Goal: Information Seeking & Learning: Learn about a topic

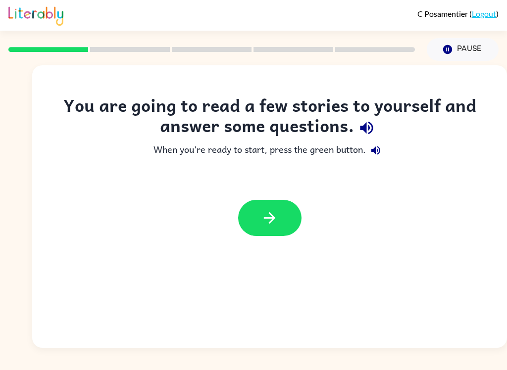
click at [233, 225] on div at bounding box center [269, 218] width 475 height 56
click at [279, 214] on button "button" at bounding box center [269, 218] width 63 height 36
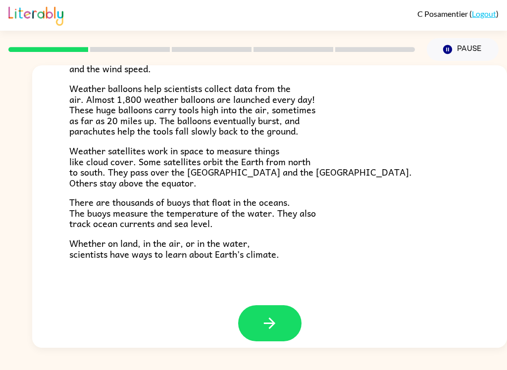
scroll to position [268, 0]
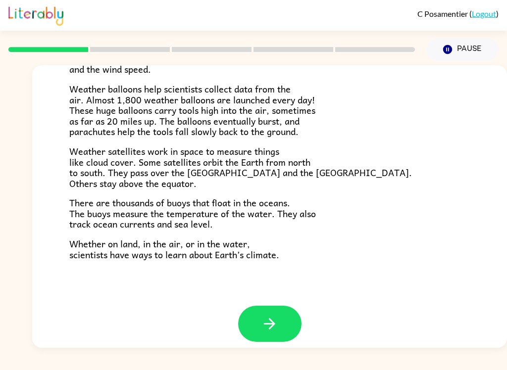
click at [273, 318] on icon "button" at bounding box center [269, 323] width 11 height 11
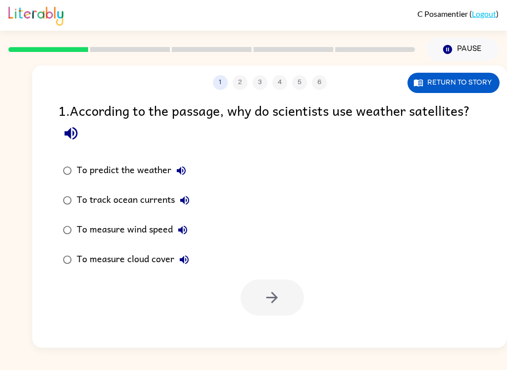
click at [273, 315] on div at bounding box center [272, 298] width 63 height 36
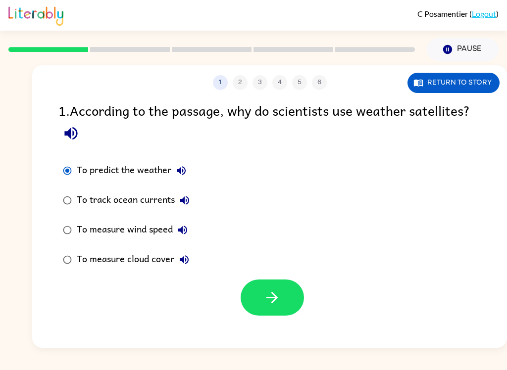
click at [273, 306] on icon "button" at bounding box center [271, 297] width 17 height 17
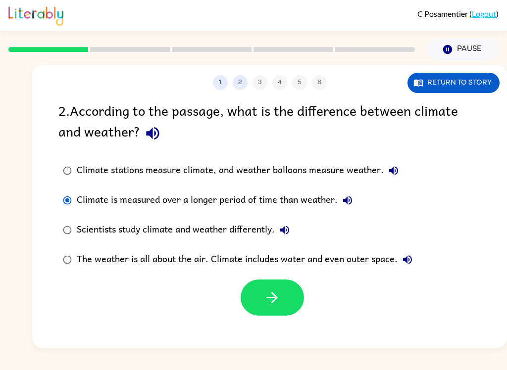
click at [272, 282] on button "button" at bounding box center [272, 298] width 63 height 36
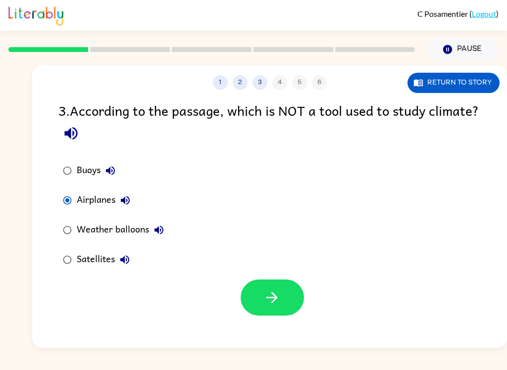
click at [295, 299] on button "button" at bounding box center [272, 298] width 63 height 36
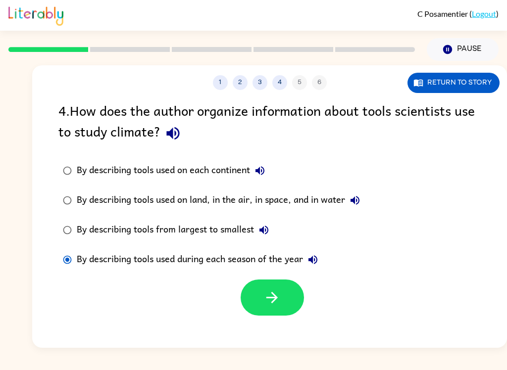
click at [279, 305] on icon "button" at bounding box center [271, 297] width 17 height 17
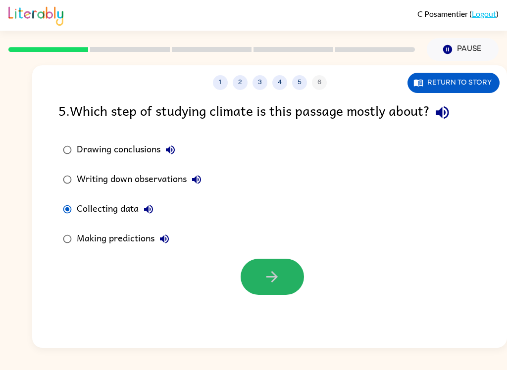
click at [281, 288] on button "button" at bounding box center [272, 277] width 63 height 36
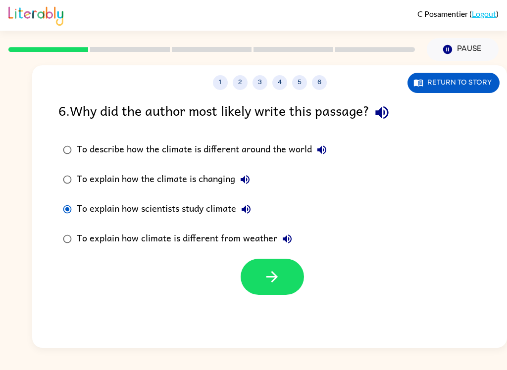
click at [260, 283] on button "button" at bounding box center [272, 277] width 63 height 36
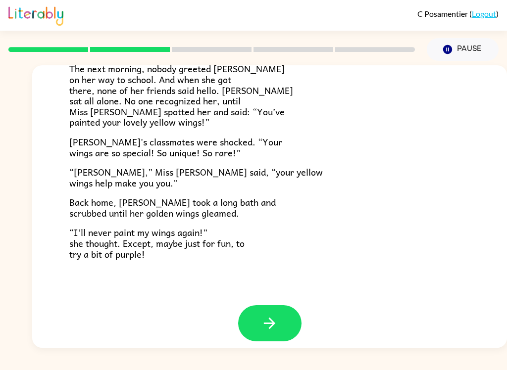
scroll to position [268, 0]
click at [266, 315] on icon "button" at bounding box center [269, 323] width 17 height 17
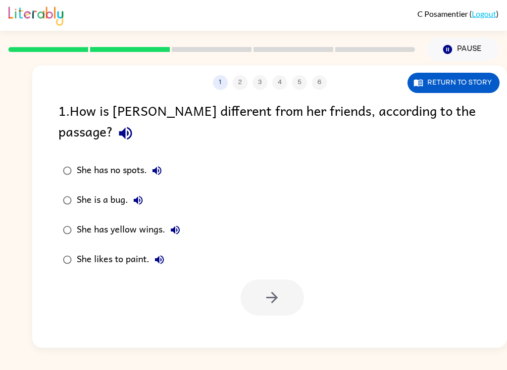
scroll to position [0, 0]
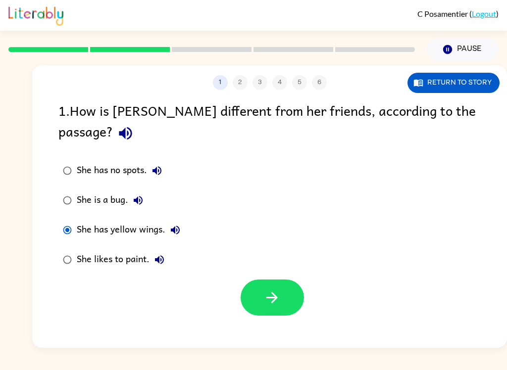
click at [264, 289] on icon "button" at bounding box center [271, 297] width 17 height 17
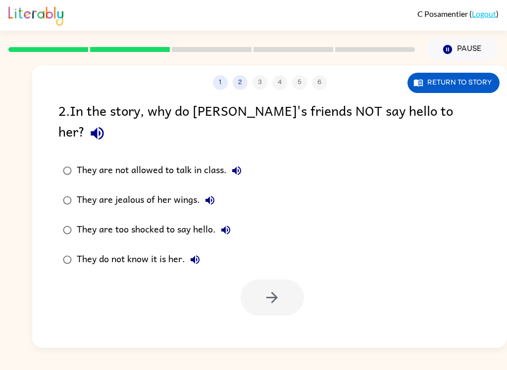
click at [264, 286] on div at bounding box center [272, 298] width 63 height 36
click at [61, 245] on label "They do not know it is her." at bounding box center [152, 260] width 199 height 30
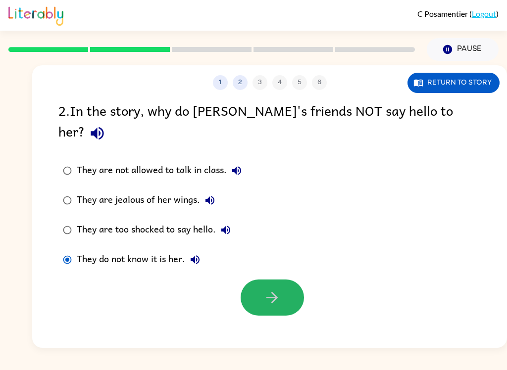
click at [288, 280] on button "button" at bounding box center [272, 298] width 63 height 36
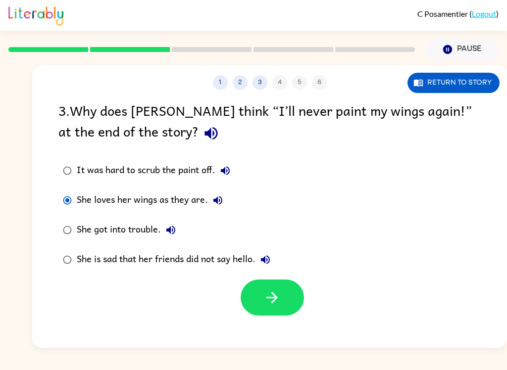
click at [265, 296] on icon "button" at bounding box center [271, 297] width 17 height 17
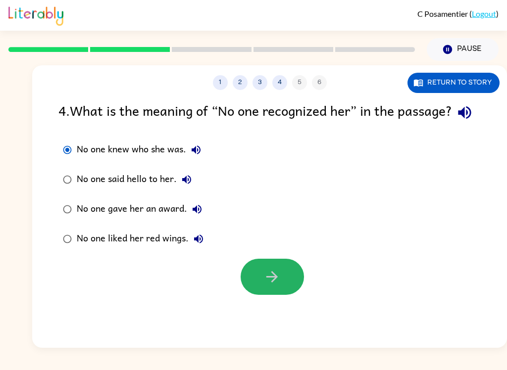
click at [297, 295] on button "button" at bounding box center [272, 277] width 63 height 36
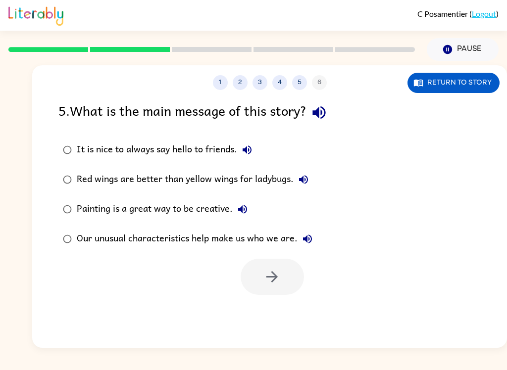
click at [57, 246] on label "Our unusual characteristics help make us who we are." at bounding box center [187, 239] width 269 height 30
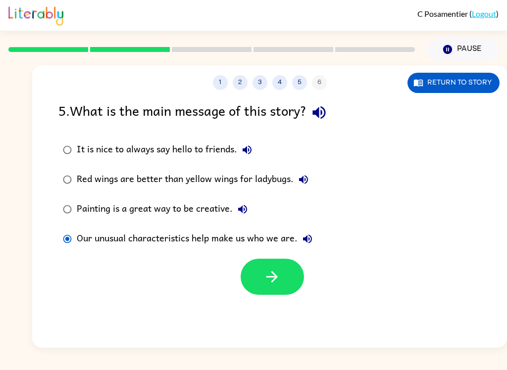
click at [279, 270] on icon "button" at bounding box center [271, 276] width 17 height 17
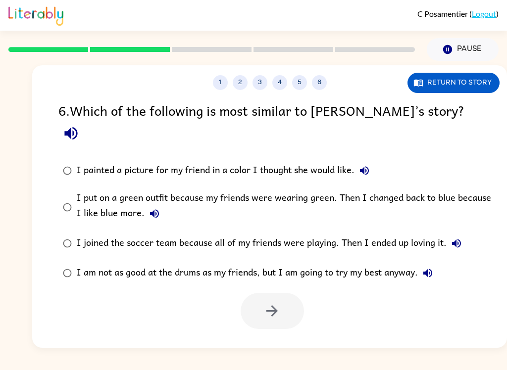
click at [363, 166] on icon "button" at bounding box center [364, 170] width 9 height 9
click at [159, 204] on button "I put on a green outfit because my friends were wearing green. Then I changed b…" at bounding box center [155, 214] width 20 height 20
click at [462, 234] on button "I joined the soccer team because all of my friends were playing. Then I ended u…" at bounding box center [457, 244] width 20 height 20
click at [437, 288] on div at bounding box center [269, 308] width 475 height 41
click at [429, 269] on icon "button" at bounding box center [427, 273] width 9 height 9
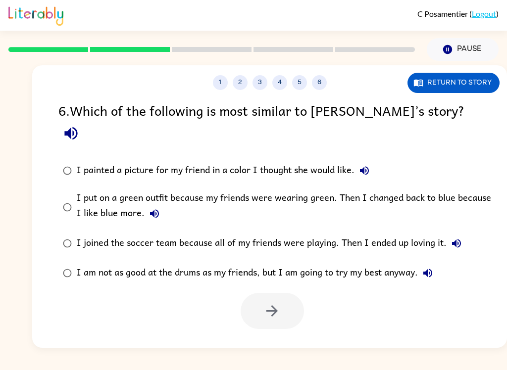
click at [428, 269] on icon "button" at bounding box center [427, 273] width 9 height 9
click at [425, 267] on icon "button" at bounding box center [428, 273] width 12 height 12
click at [152, 209] on icon "button" at bounding box center [154, 213] width 9 height 9
click at [254, 304] on button "button" at bounding box center [272, 311] width 63 height 36
click at [254, 304] on div at bounding box center [272, 311] width 63 height 36
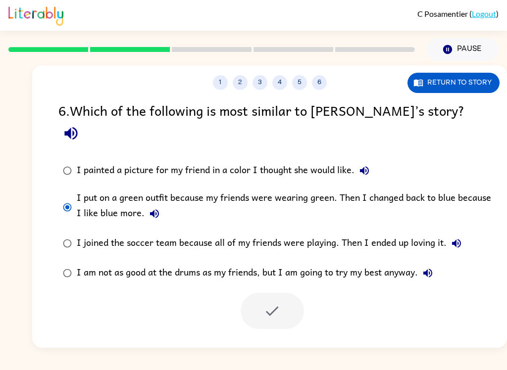
click at [256, 302] on div at bounding box center [272, 311] width 63 height 36
click at [255, 302] on div at bounding box center [272, 311] width 63 height 36
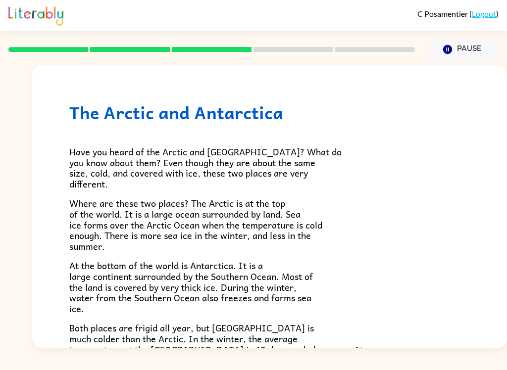
click at [264, 321] on span "Both places are frigid all year, but [GEOGRAPHIC_DATA] is much colder than the …" at bounding box center [236, 360] width 335 height 79
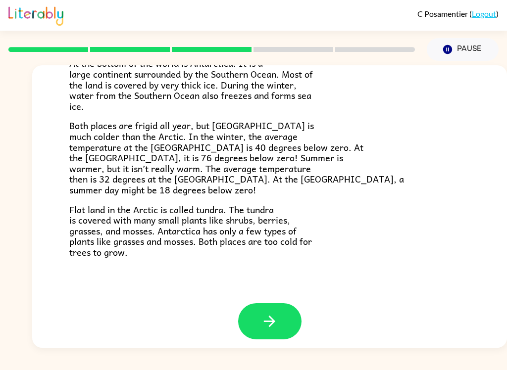
scroll to position [201, 0]
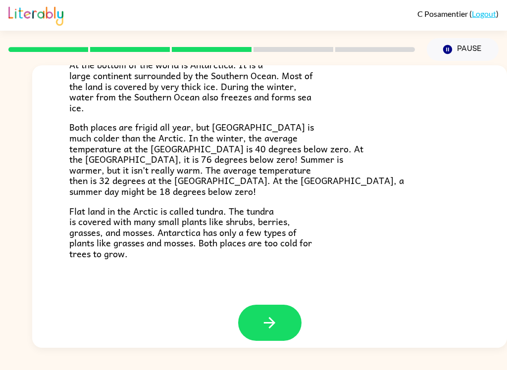
click at [285, 310] on button "button" at bounding box center [269, 323] width 63 height 36
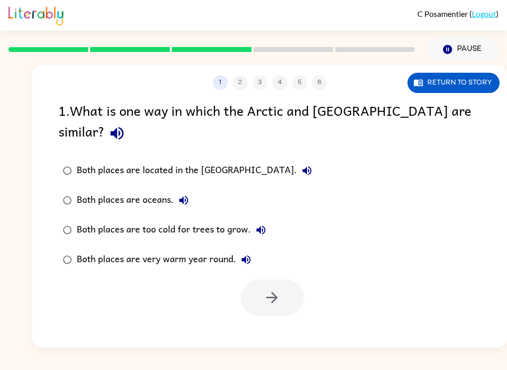
scroll to position [0, 0]
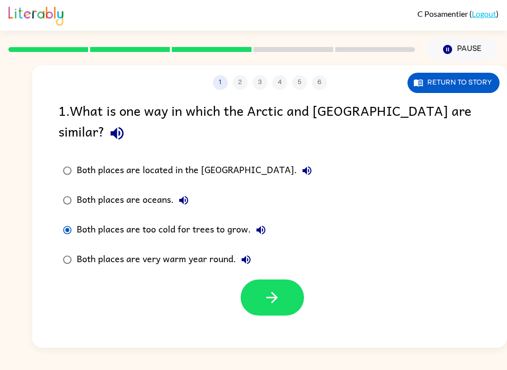
click at [284, 280] on button "button" at bounding box center [272, 298] width 63 height 36
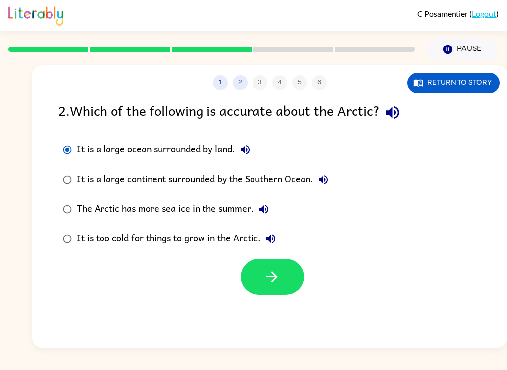
click at [259, 278] on button "button" at bounding box center [272, 277] width 63 height 36
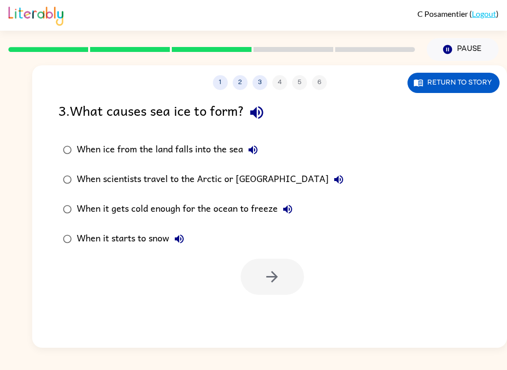
click at [82, 207] on div "When it gets cold enough for the ocean to freeze" at bounding box center [187, 210] width 221 height 20
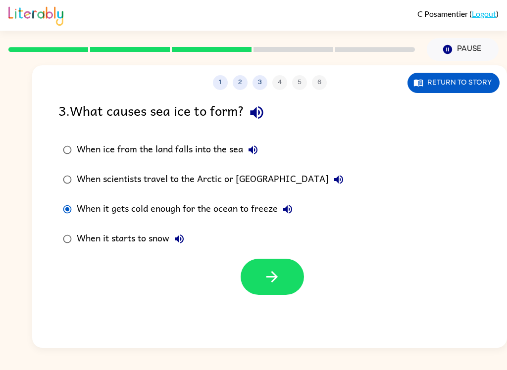
click at [286, 277] on button "button" at bounding box center [272, 277] width 63 height 36
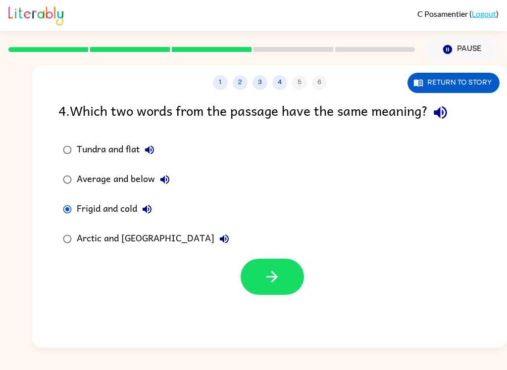
click at [262, 271] on button "button" at bounding box center [272, 277] width 63 height 36
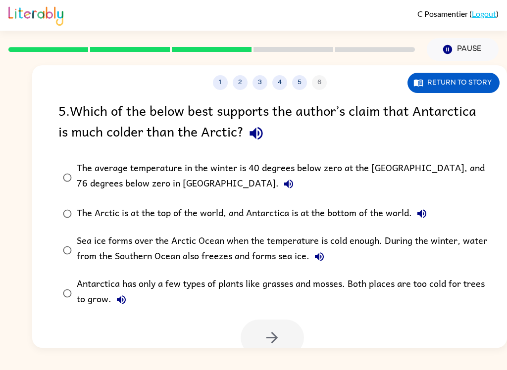
click at [263, 135] on icon "button" at bounding box center [256, 133] width 17 height 17
click at [283, 190] on icon "button" at bounding box center [289, 184] width 12 height 12
click at [261, 347] on button "button" at bounding box center [272, 338] width 63 height 36
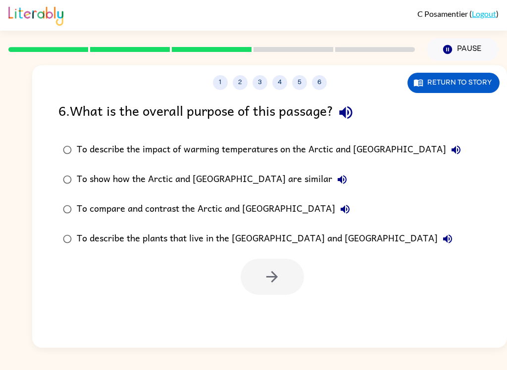
click at [66, 194] on label "To show how the Arctic and [GEOGRAPHIC_DATA] are similar" at bounding box center [262, 180] width 418 height 30
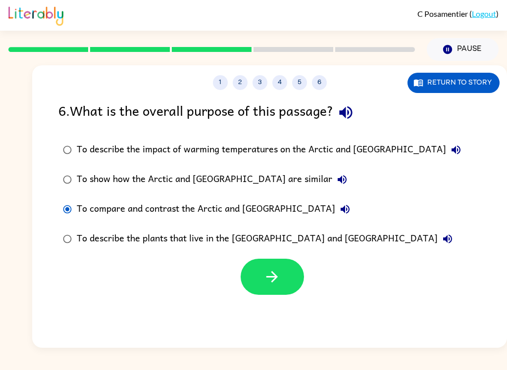
click at [251, 315] on div "1 2 3 4 5 6 Return to story 6 . What is the overall purpose of this passage? To…" at bounding box center [269, 206] width 475 height 283
click at [264, 281] on icon "button" at bounding box center [271, 276] width 17 height 17
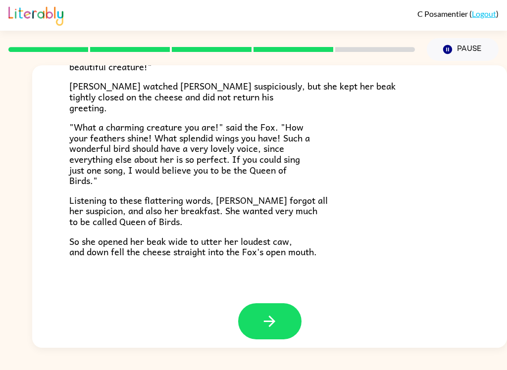
scroll to position [188, 0]
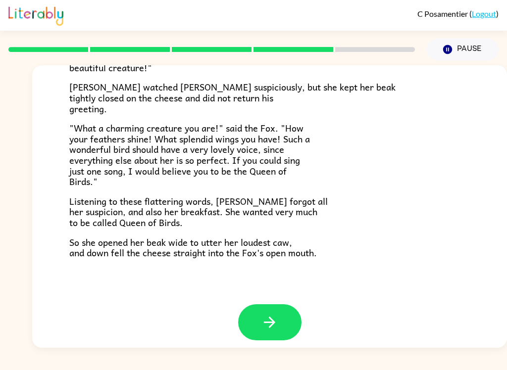
click at [247, 321] on button "button" at bounding box center [269, 323] width 63 height 36
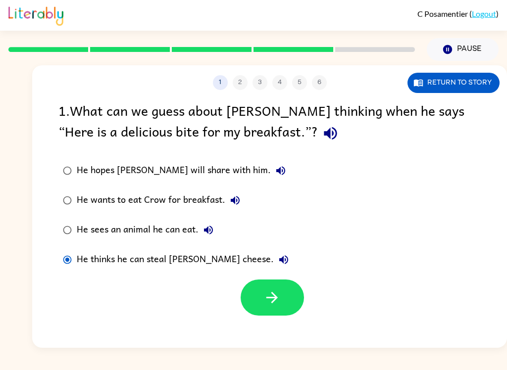
click at [268, 289] on button "button" at bounding box center [272, 298] width 63 height 36
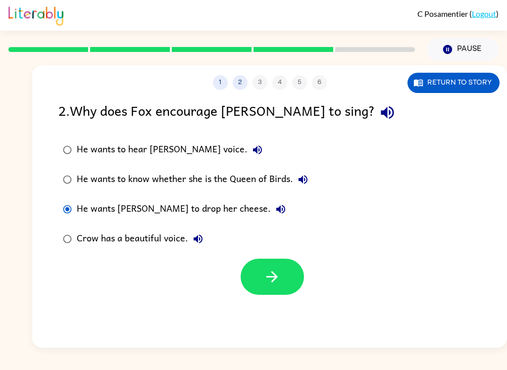
click at [295, 276] on button "button" at bounding box center [272, 277] width 63 height 36
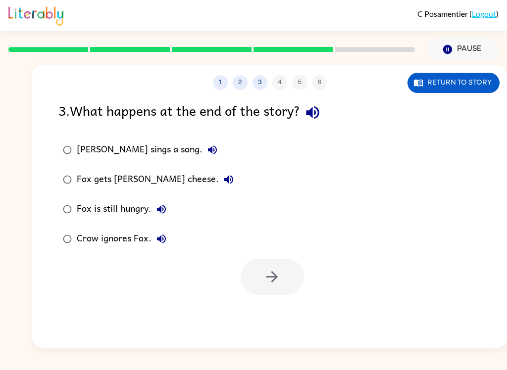
click at [504, 361] on div "C Posamentier ( Logout ) Pause Pause 1 2 3 4 5 6 Return to story 3 . What happe…" at bounding box center [253, 185] width 507 height 370
click at [74, 165] on label "Fox gets [PERSON_NAME] cheese." at bounding box center [148, 180] width 191 height 30
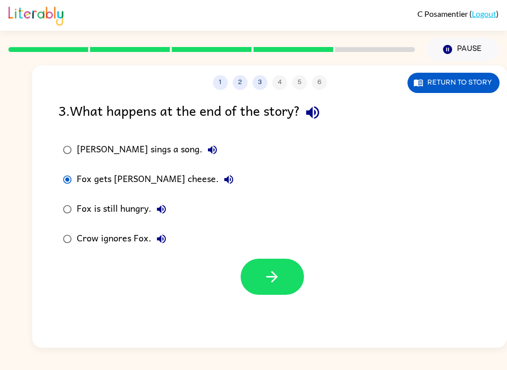
click at [260, 289] on button "button" at bounding box center [272, 277] width 63 height 36
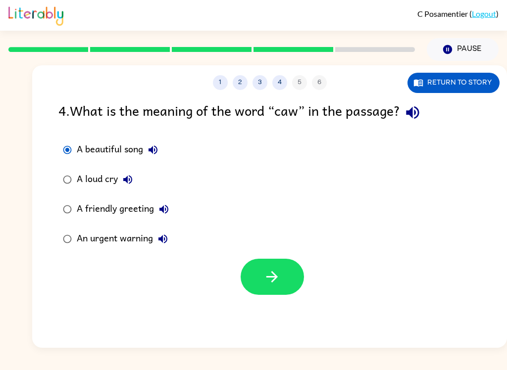
click at [273, 277] on icon "button" at bounding box center [271, 276] width 11 height 11
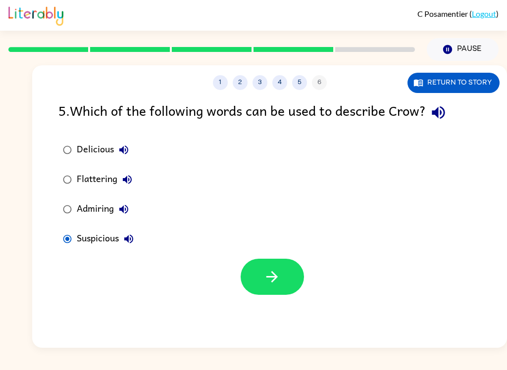
click at [274, 270] on icon "button" at bounding box center [271, 276] width 17 height 17
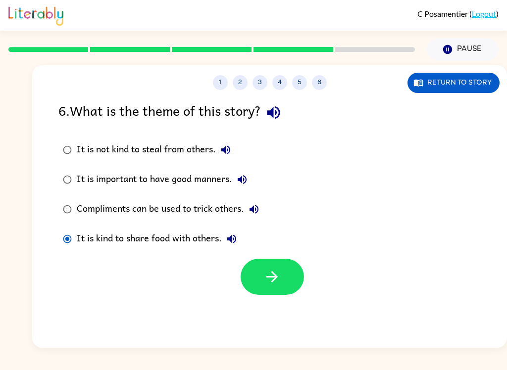
click at [276, 280] on icon "button" at bounding box center [271, 276] width 11 height 11
